Goal: Transaction & Acquisition: Obtain resource

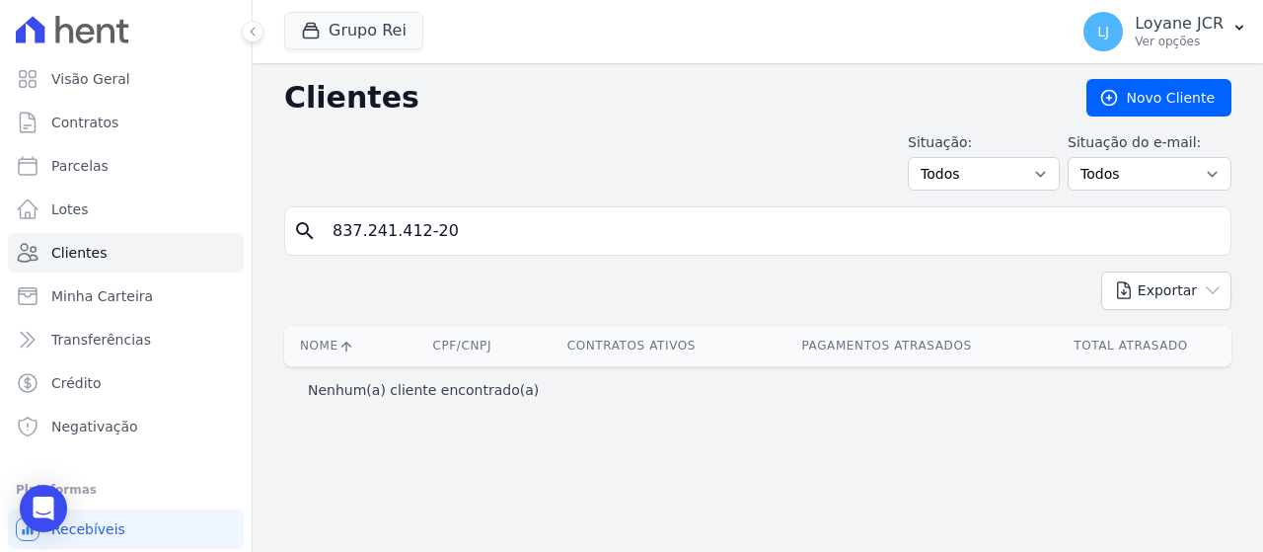
click at [260, 202] on div "Clientes [GEOGRAPHIC_DATA] Situação: Todos Adimplentes Inadimplentes Situação d…" at bounding box center [758, 307] width 1010 height 488
type input "[PERSON_NAME] DE [PERSON_NAME]"
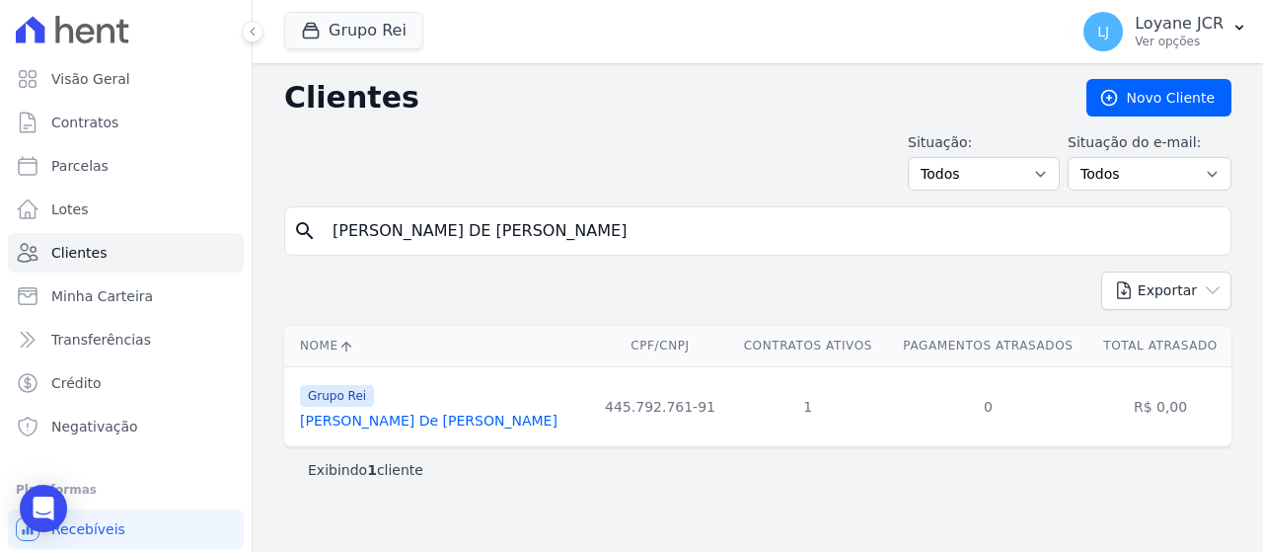
click at [341, 418] on link "[PERSON_NAME] De [PERSON_NAME]" at bounding box center [429, 420] width 258 height 16
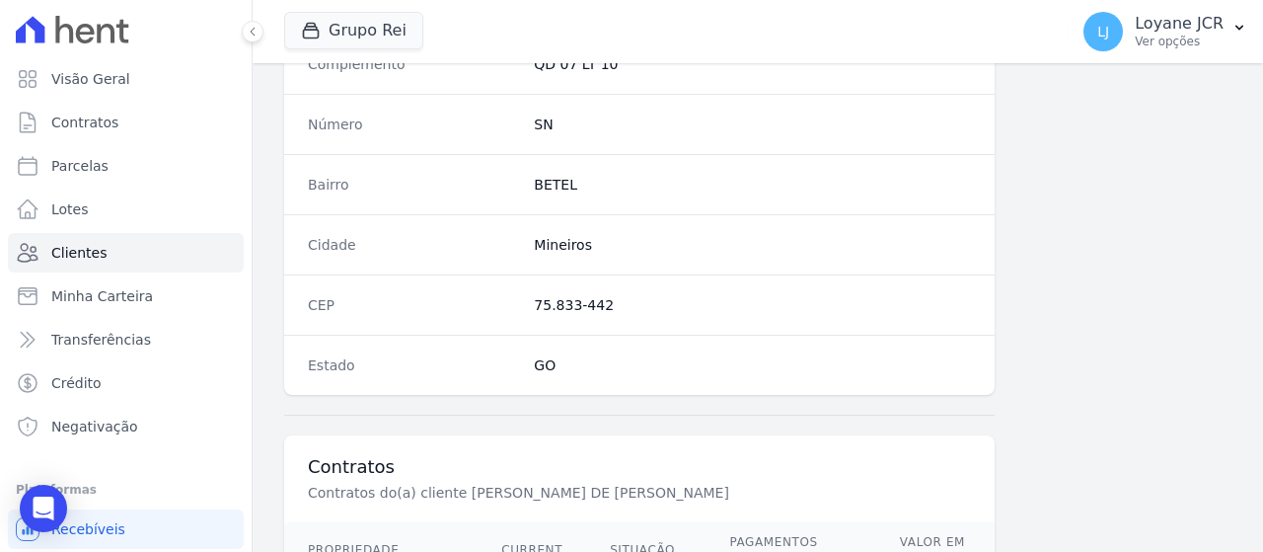
scroll to position [1391, 0]
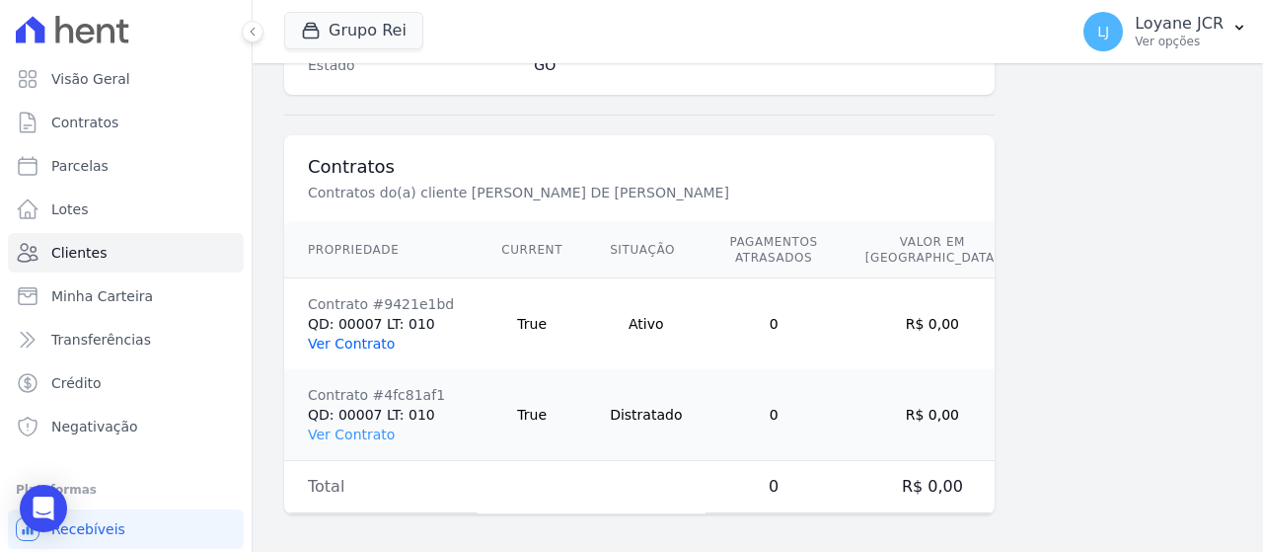
click at [366, 340] on link "Ver Contrato" at bounding box center [351, 343] width 87 height 16
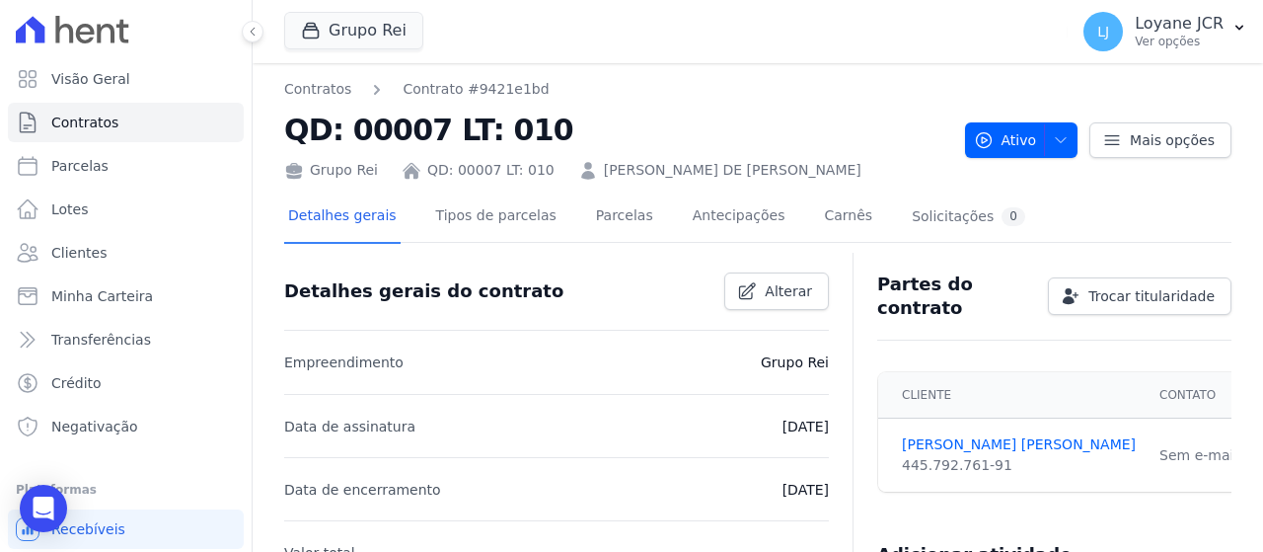
click at [564, 218] on div "Detalhes gerais Tipos de parcelas [GEOGRAPHIC_DATA] Antecipações [PERSON_NAME] …" at bounding box center [656, 217] width 745 height 52
click at [592, 219] on link "Parcelas" at bounding box center [624, 217] width 65 height 52
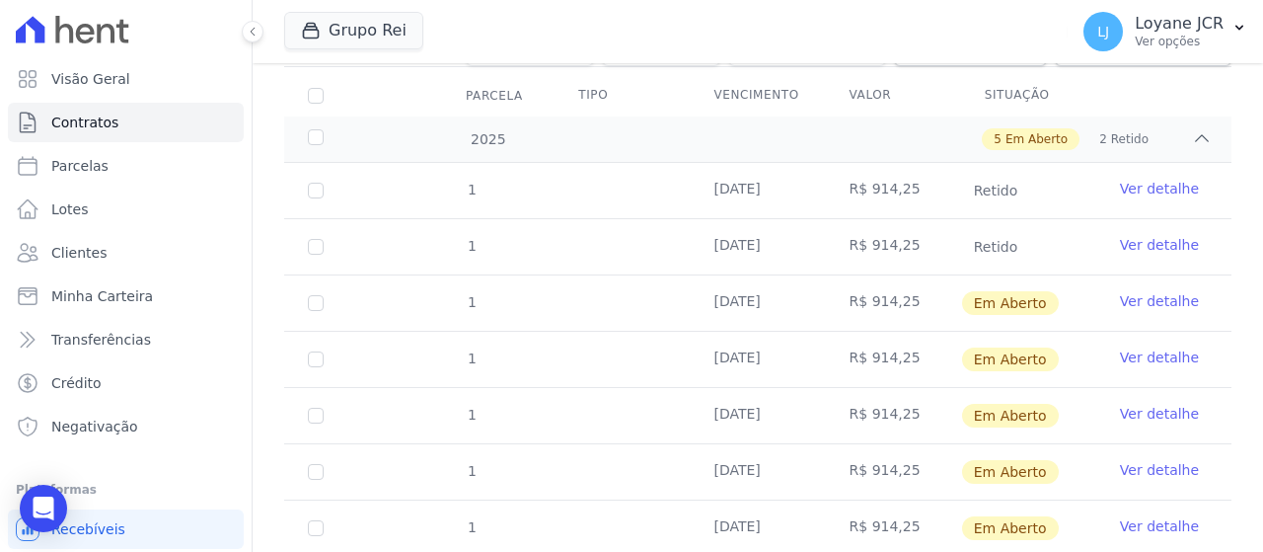
scroll to position [296, 0]
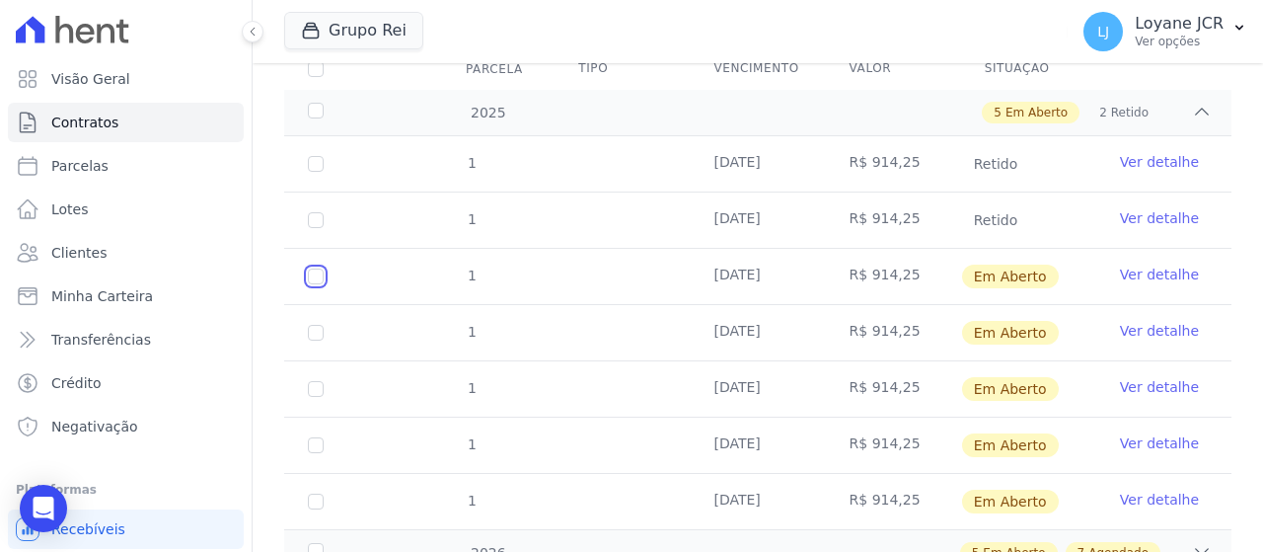
click at [311, 272] on input "checkbox" at bounding box center [316, 276] width 16 height 16
checkbox input "true"
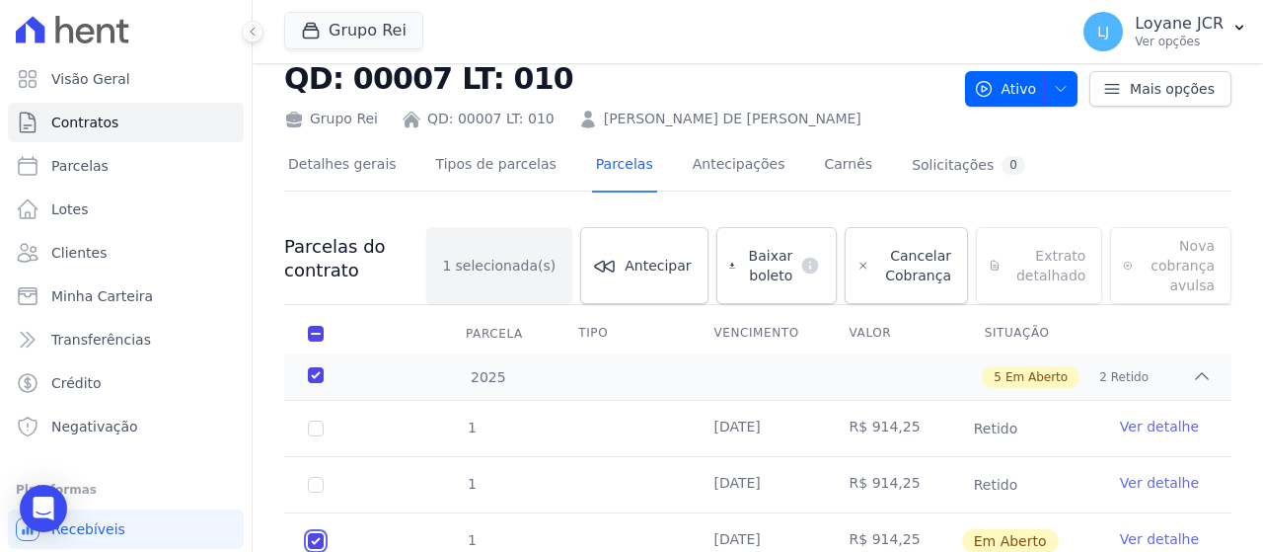
scroll to position [0, 0]
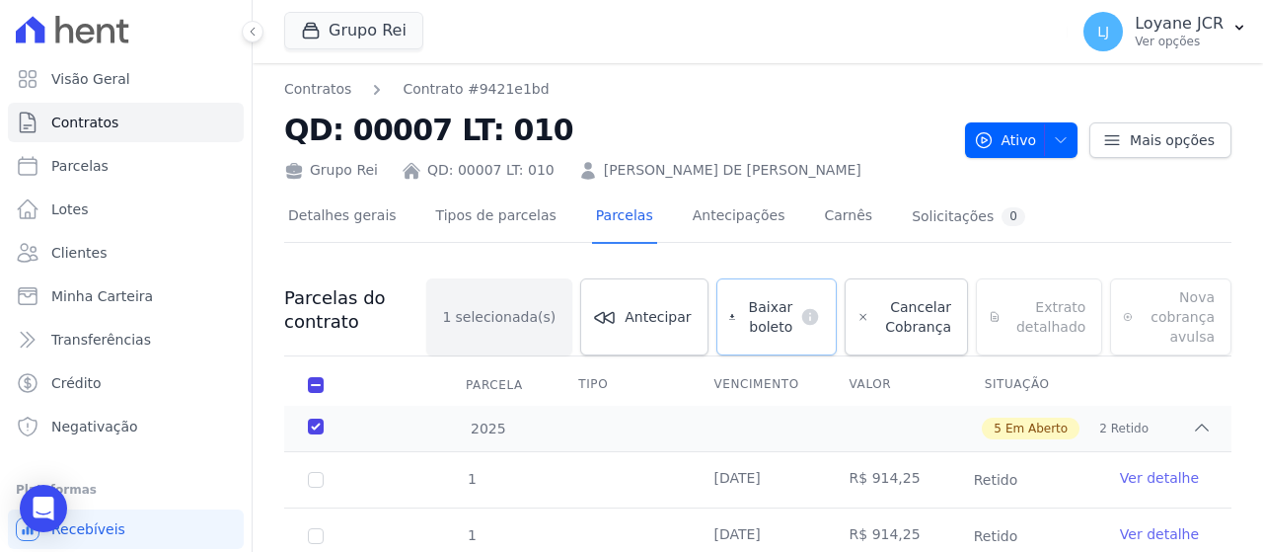
click at [775, 315] on span "Baixar boleto" at bounding box center [767, 316] width 49 height 39
